Goal: Navigation & Orientation: Find specific page/section

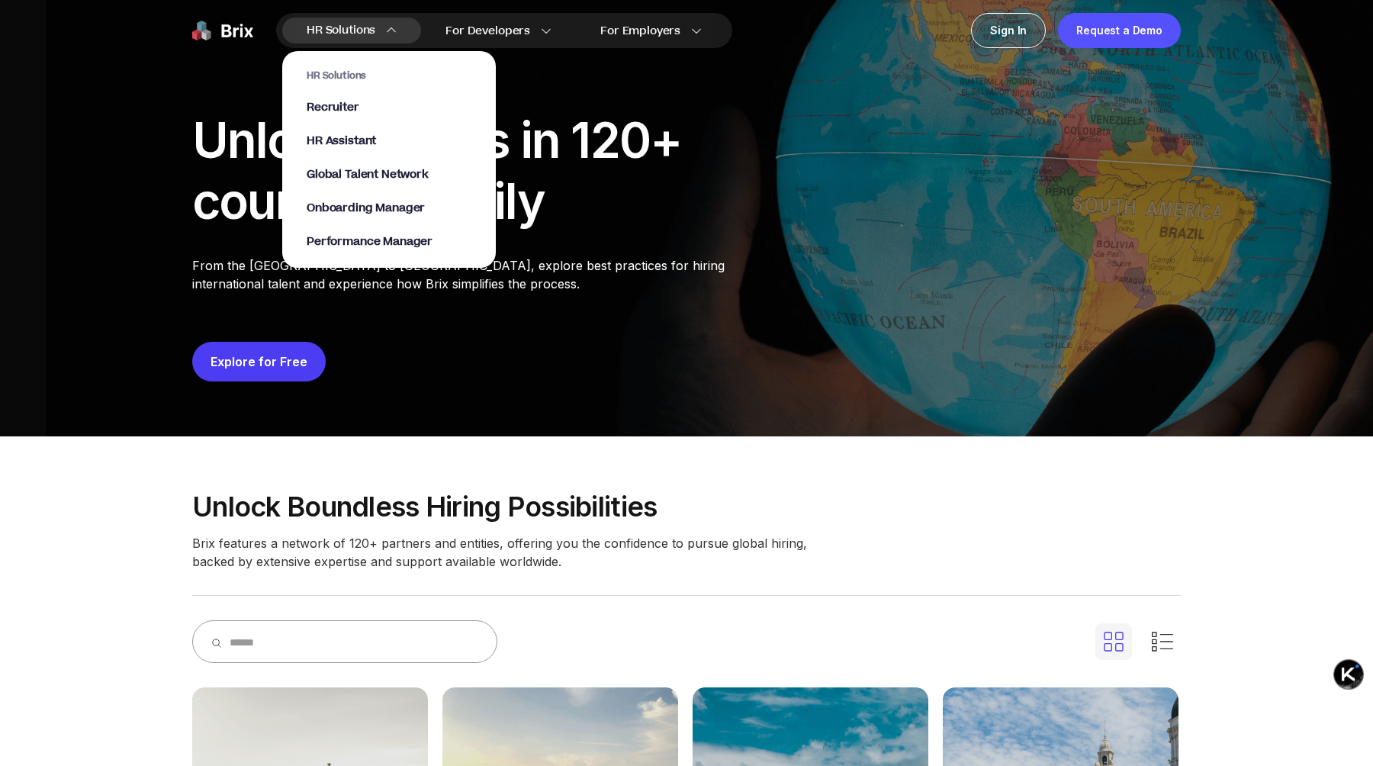
click at [334, 37] on section "HR Solutions Recruiter HR Assistant Global Talent Network Onboarding Manager Pe…" at bounding box center [389, 152] width 214 height 232
click at [349, 106] on span "Recruiter" at bounding box center [333, 108] width 53 height 18
click at [337, 24] on span "HR Solutions" at bounding box center [341, 30] width 69 height 24
click at [375, 240] on span "Performance Manager" at bounding box center [370, 242] width 126 height 18
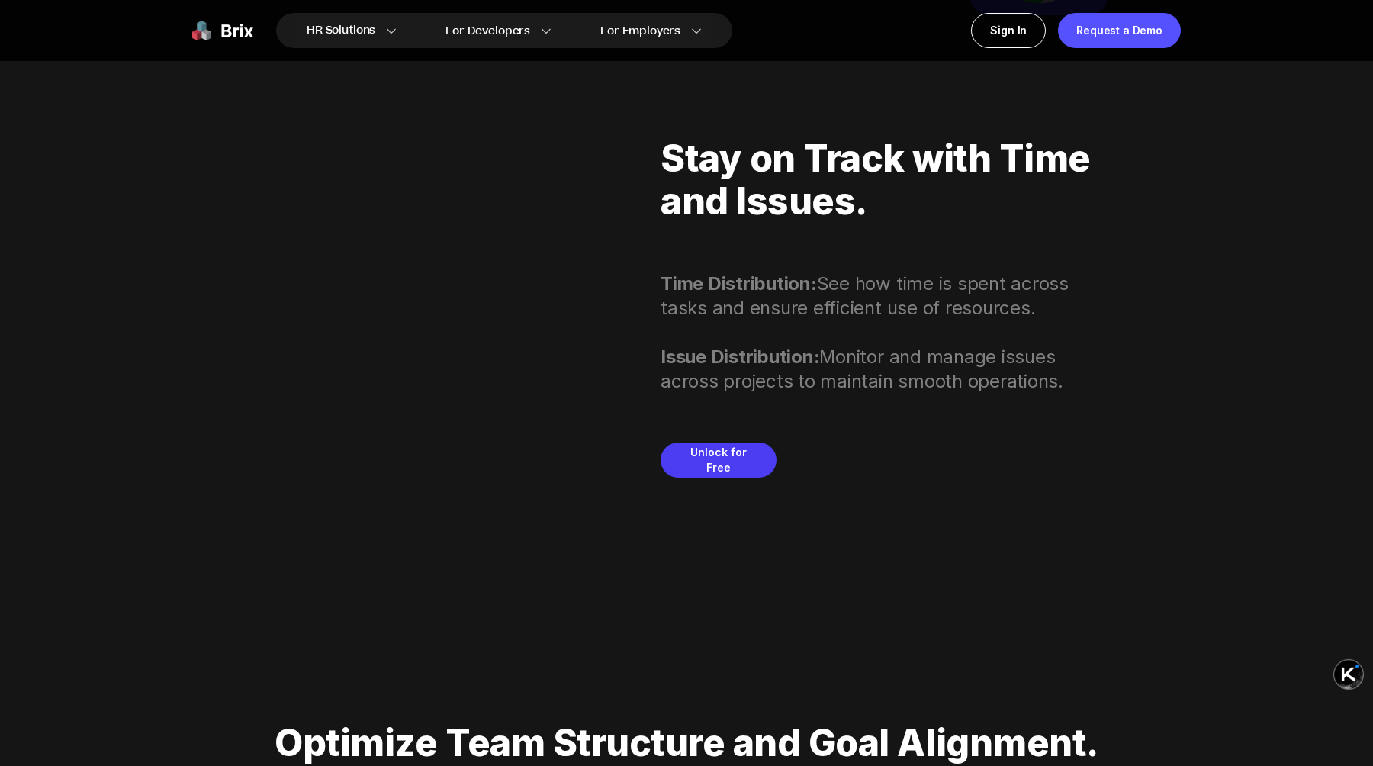
scroll to position [2933, 0]
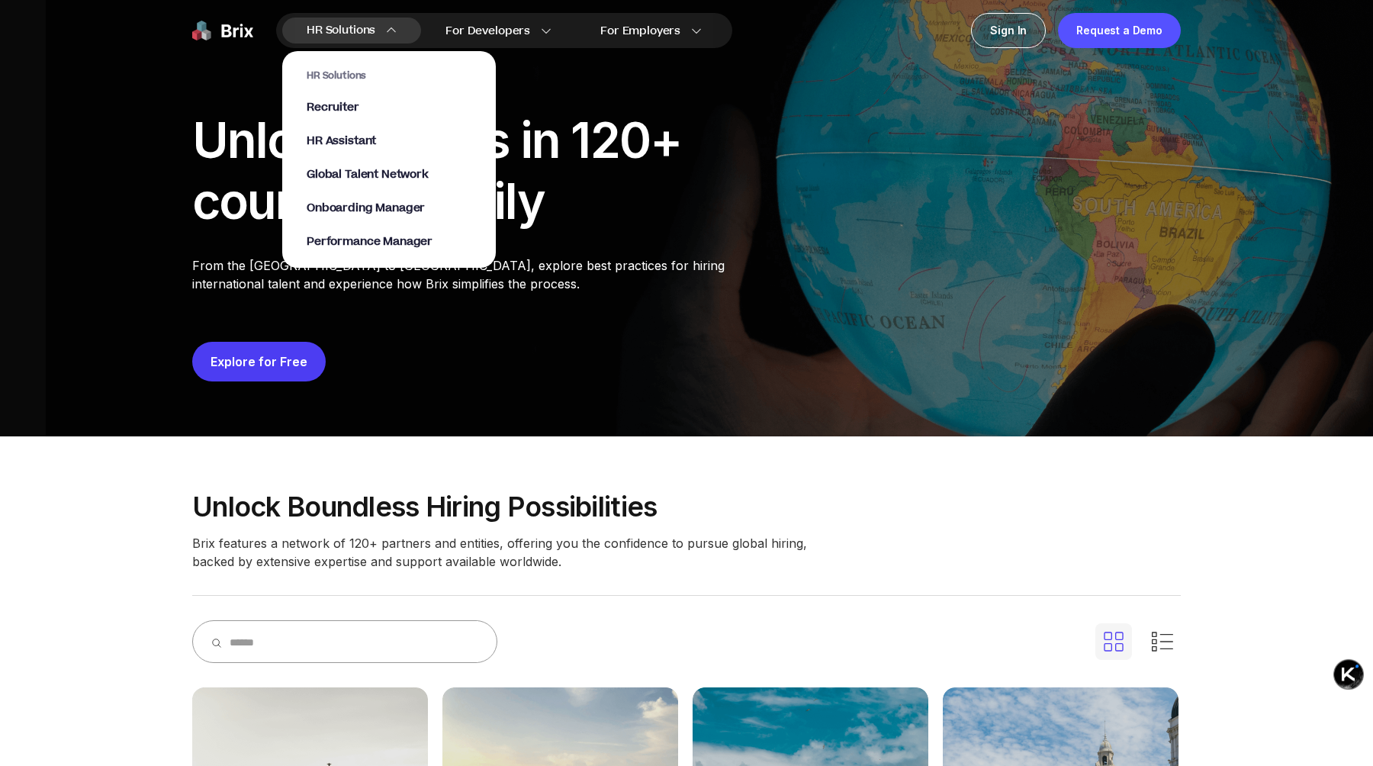
click at [378, 31] on div "HR Solutions HR Solutions Recruiter HR Assistant Global Talent Network Onboardi…" at bounding box center [351, 31] width 139 height 26
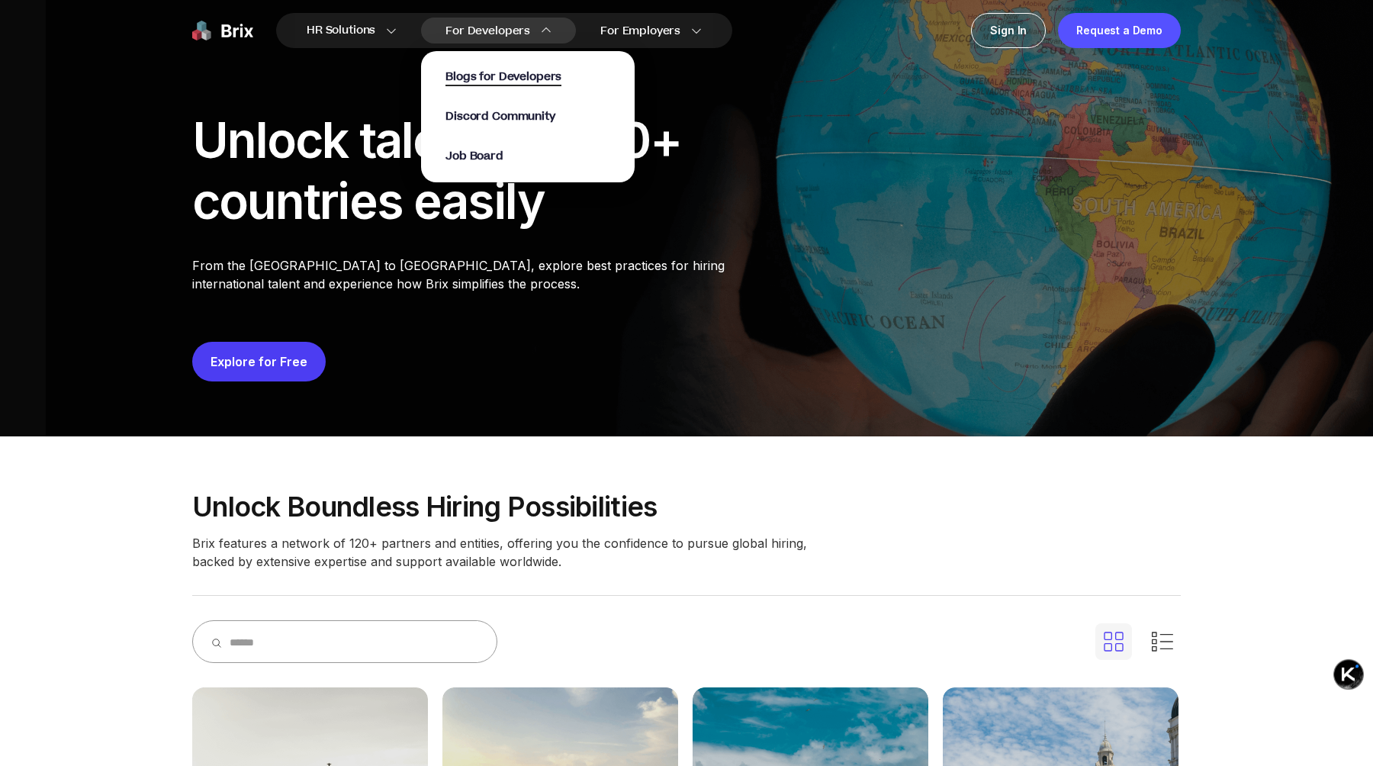
click at [502, 76] on span "Blogs for Developers" at bounding box center [504, 78] width 116 height 18
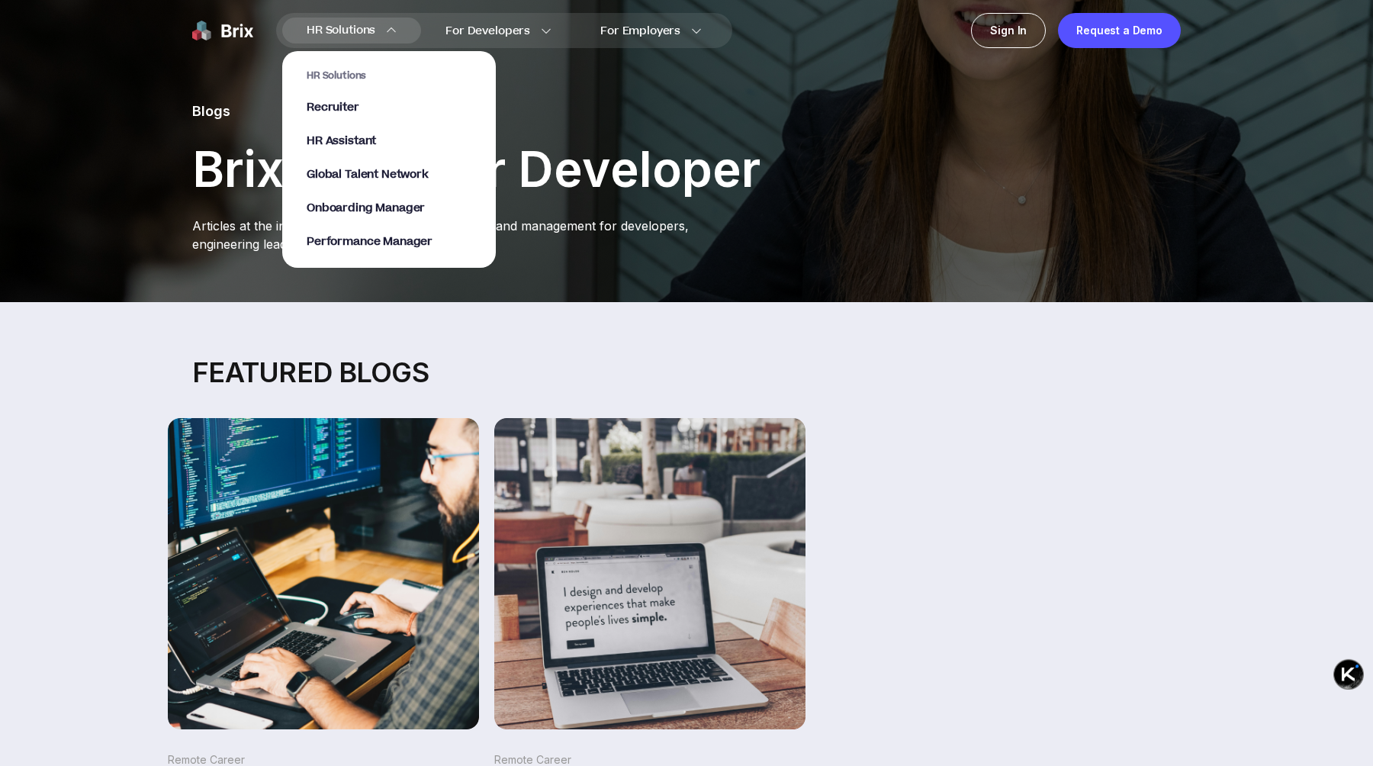
click at [375, 28] on span "HR Solutions" at bounding box center [341, 30] width 69 height 24
click at [365, 202] on span "Onboarding Manager" at bounding box center [366, 209] width 118 height 18
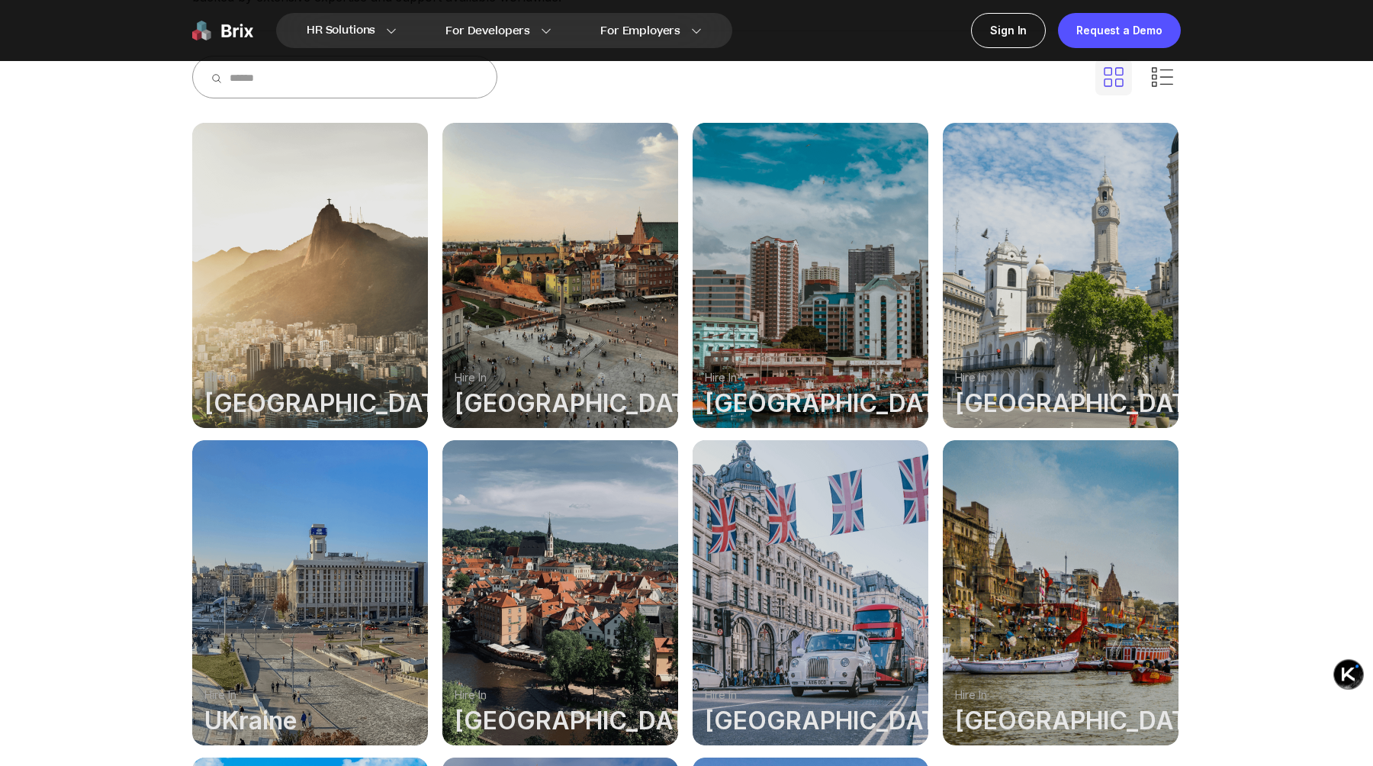
scroll to position [579, 0]
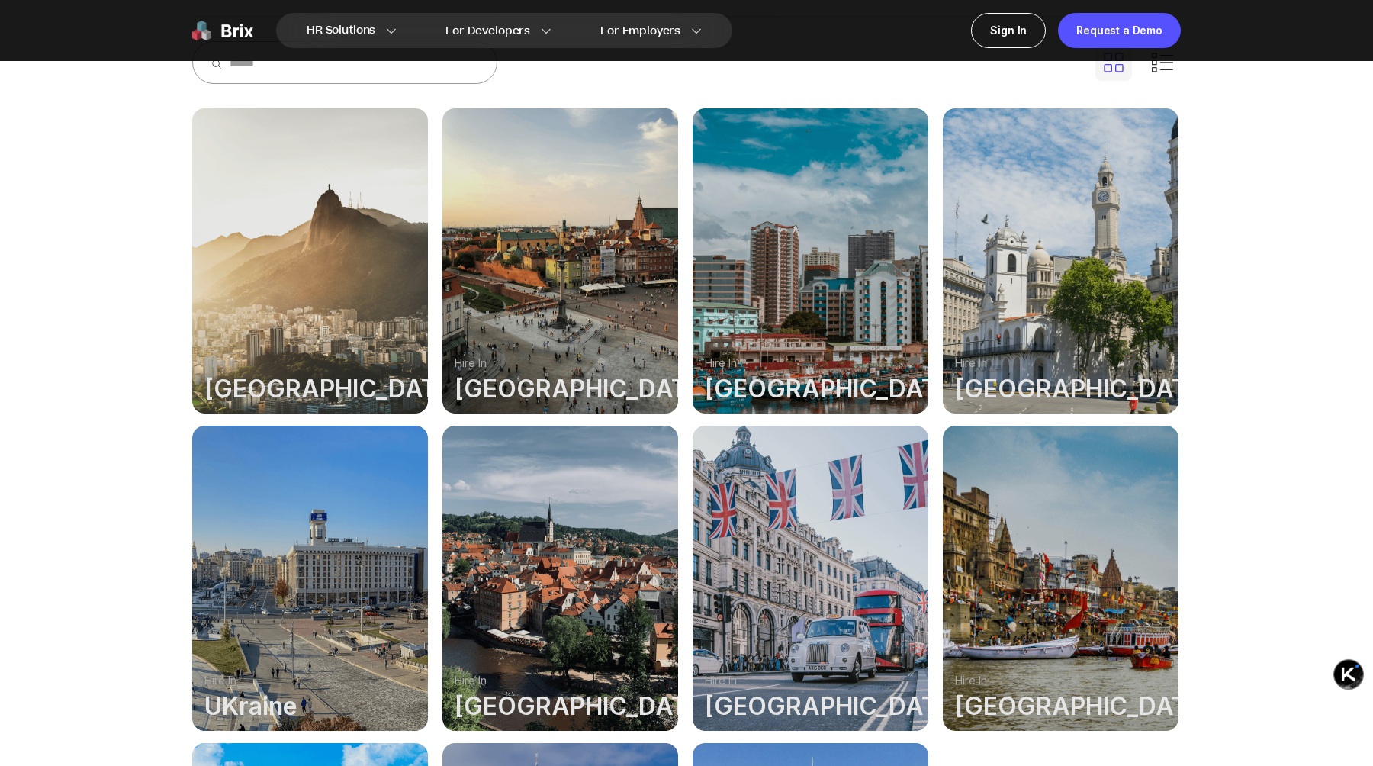
click at [320, 340] on div at bounding box center [310, 260] width 236 height 305
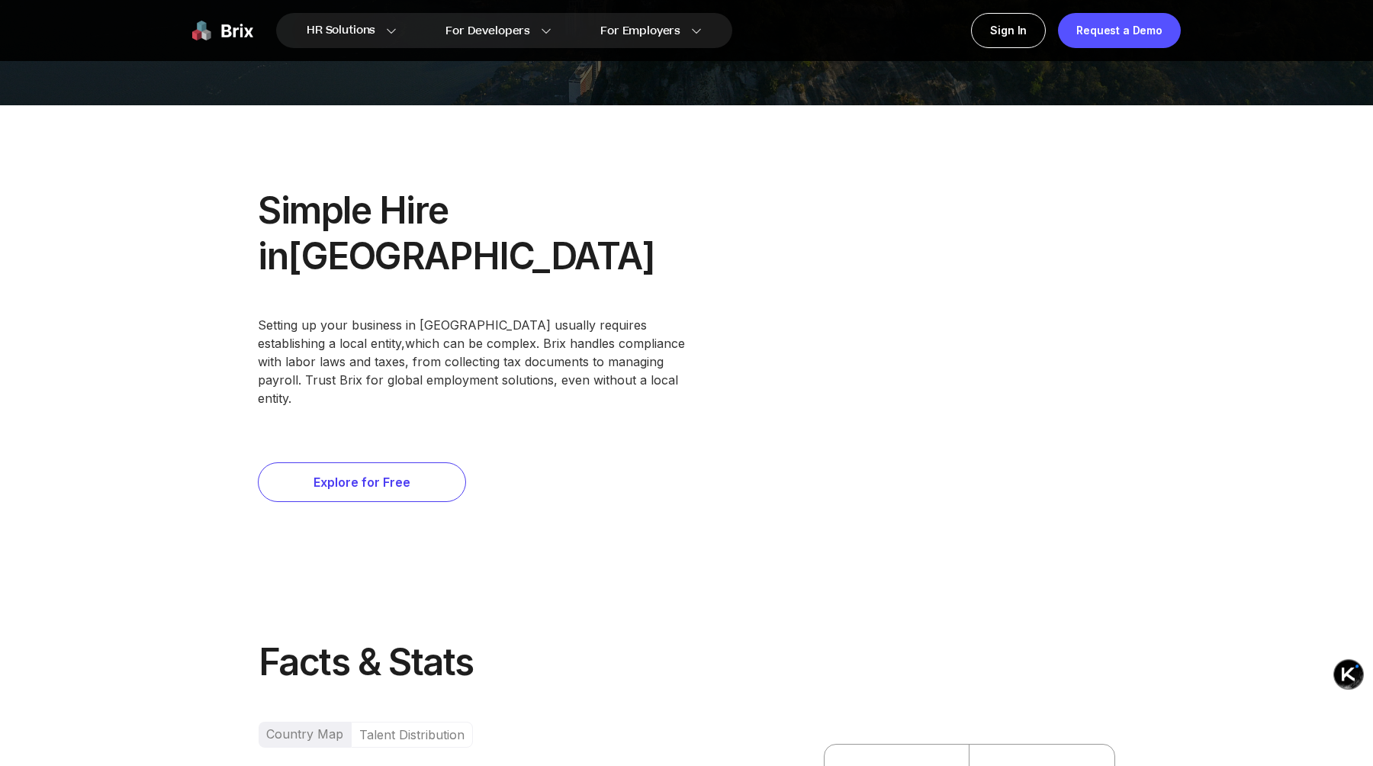
scroll to position [592, 0]
